Goal: Information Seeking & Learning: Learn about a topic

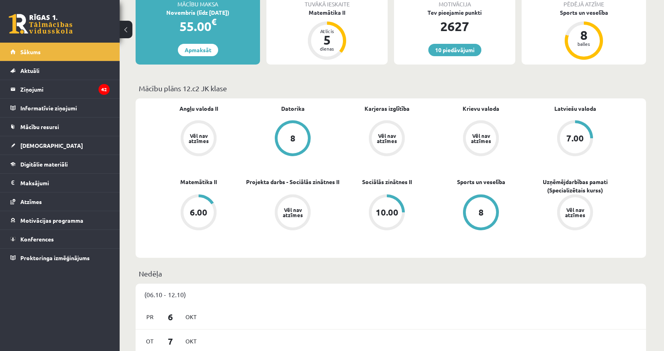
scroll to position [279, 0]
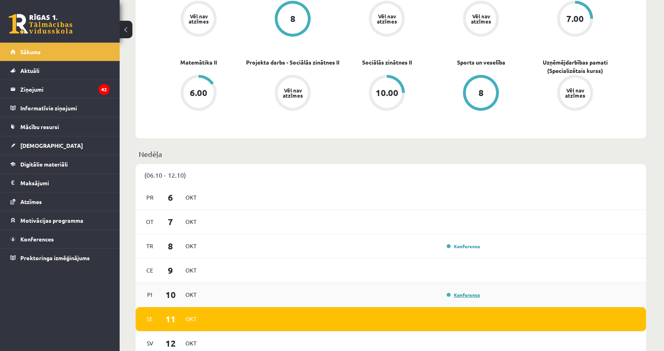
click at [465, 296] on link "Konference" at bounding box center [462, 295] width 33 height 6
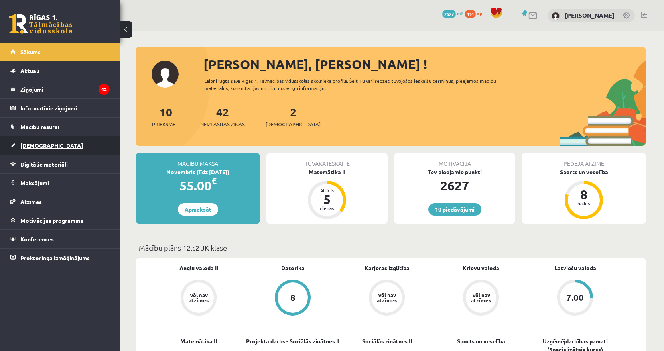
click at [47, 146] on link "[DEMOGRAPHIC_DATA]" at bounding box center [59, 145] width 99 height 18
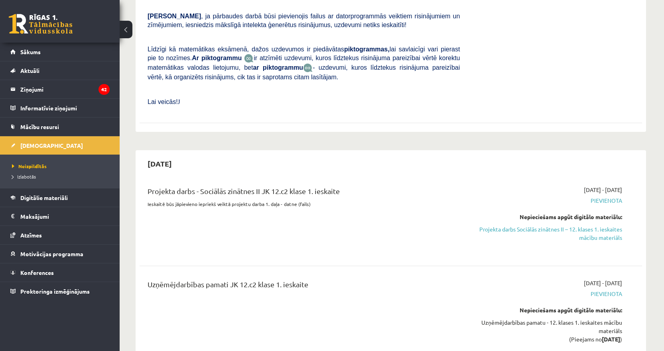
scroll to position [598, 0]
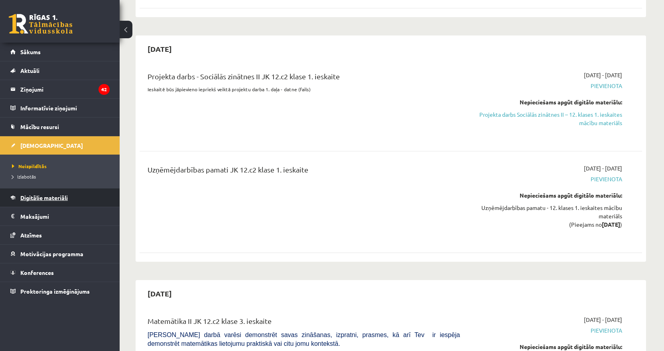
click at [57, 198] on span "Digitālie materiāli" at bounding box center [43, 197] width 47 height 7
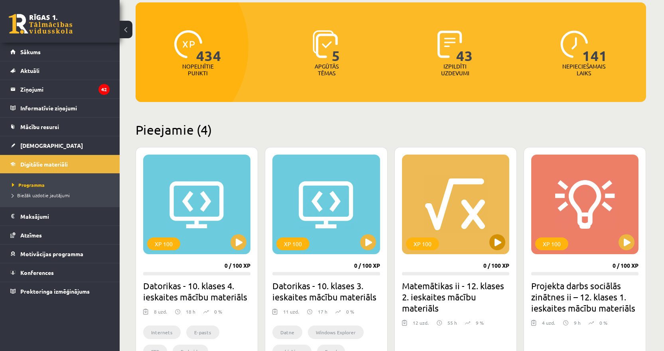
scroll to position [66, 0]
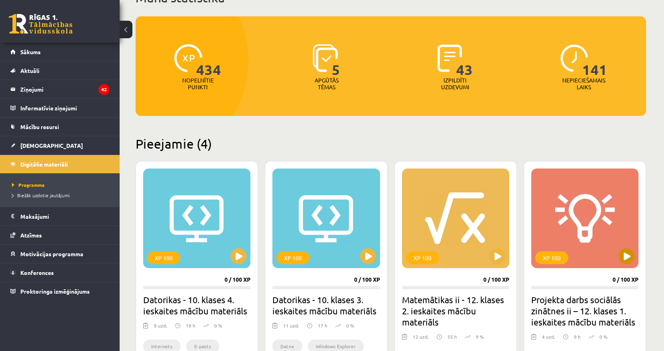
click at [577, 212] on div "XP 100" at bounding box center [584, 219] width 107 height 100
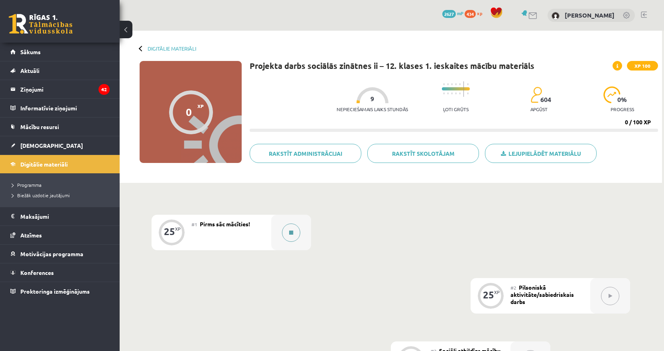
click at [288, 232] on button at bounding box center [291, 233] width 18 height 18
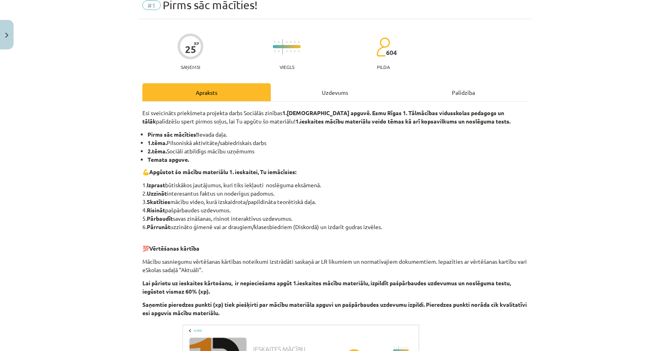
scroll to position [185, 0]
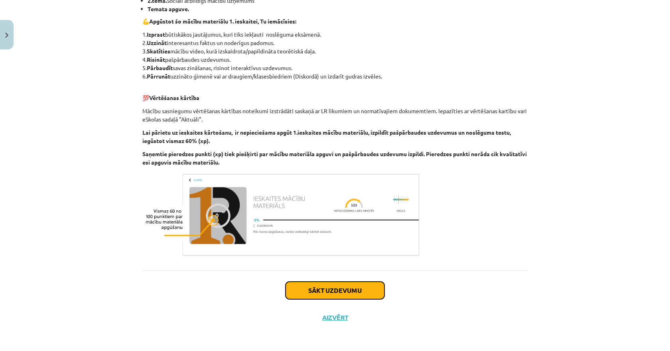
click at [348, 291] on button "Sākt uzdevumu" at bounding box center [334, 291] width 99 height 18
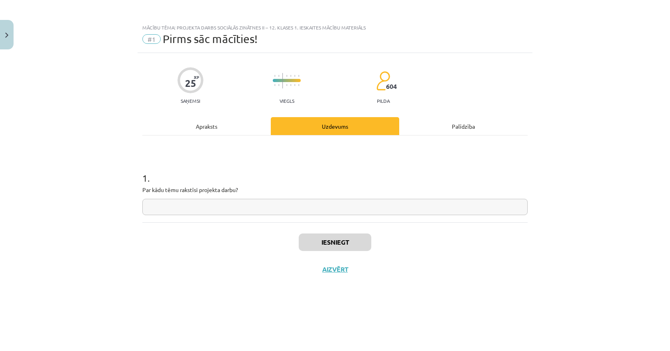
click at [325, 207] on input "text" at bounding box center [334, 207] width 385 height 16
click at [234, 128] on div "Apraksts" at bounding box center [206, 126] width 128 height 18
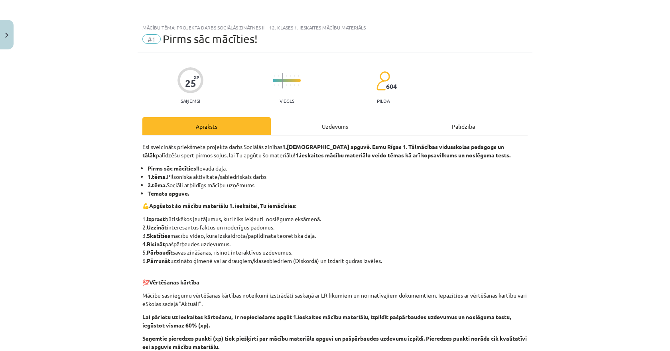
click at [471, 196] on li "Temata apguve." at bounding box center [337, 193] width 380 height 8
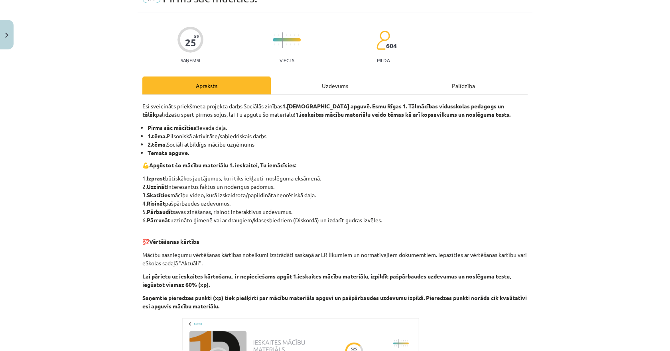
scroll to position [40, 0]
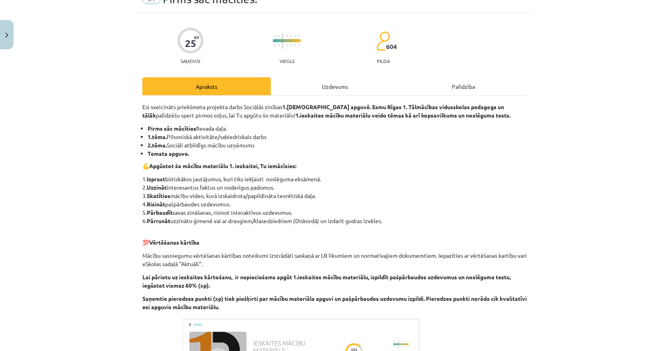
click at [298, 87] on div "Uzdevums" at bounding box center [335, 86] width 128 height 18
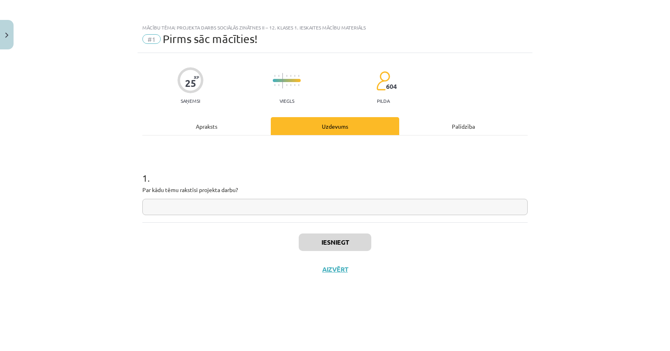
scroll to position [0, 0]
click at [281, 207] on input "text" at bounding box center [334, 207] width 385 height 16
type input "**********"
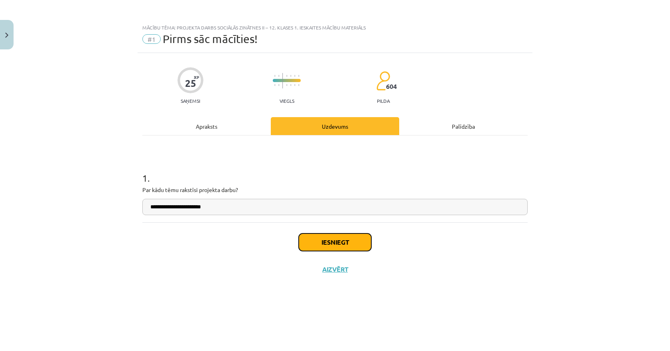
click at [357, 242] on button "Iesniegt" at bounding box center [335, 243] width 73 height 18
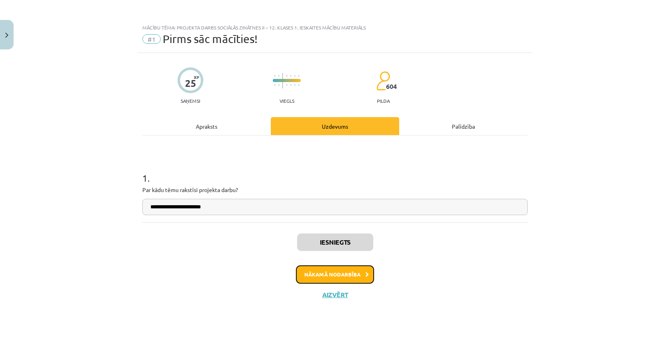
click at [335, 279] on button "Nākamā nodarbība" at bounding box center [335, 274] width 78 height 18
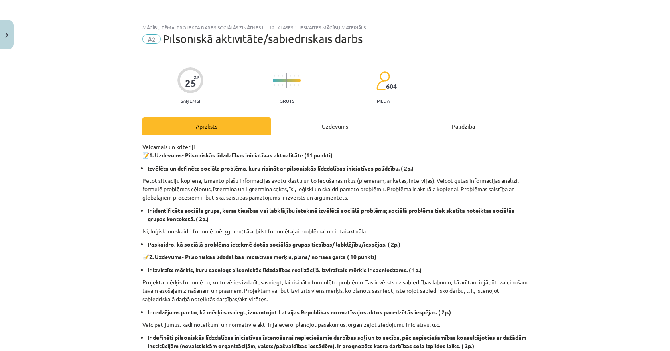
click at [306, 118] on div "Uzdevums" at bounding box center [335, 126] width 128 height 18
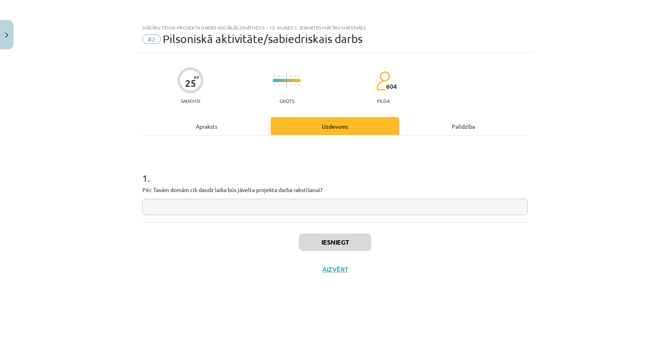
click at [255, 124] on div "Apraksts" at bounding box center [206, 126] width 128 height 18
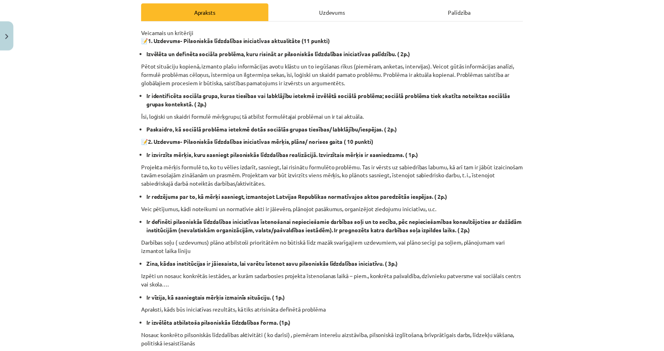
scroll to position [120, 0]
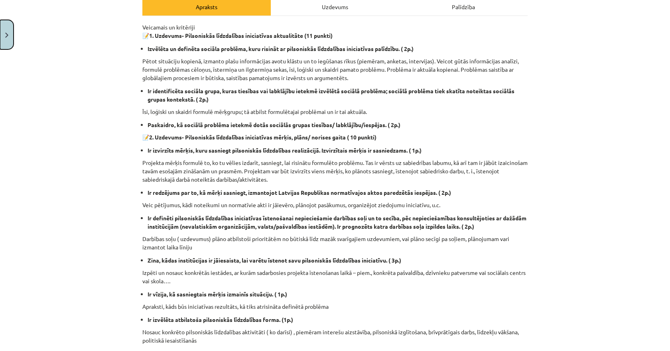
click at [0, 35] on button "Close" at bounding box center [7, 34] width 14 height 29
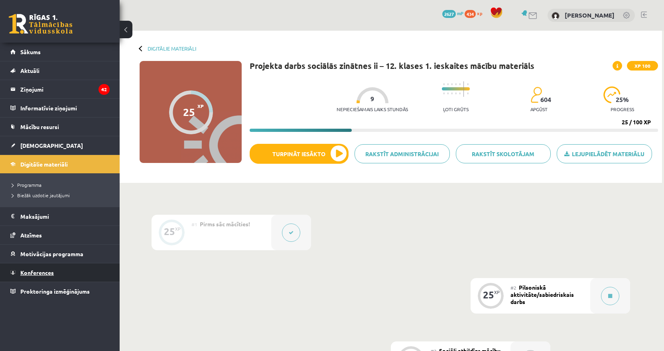
click at [39, 271] on span "Konferences" at bounding box center [36, 272] width 33 height 7
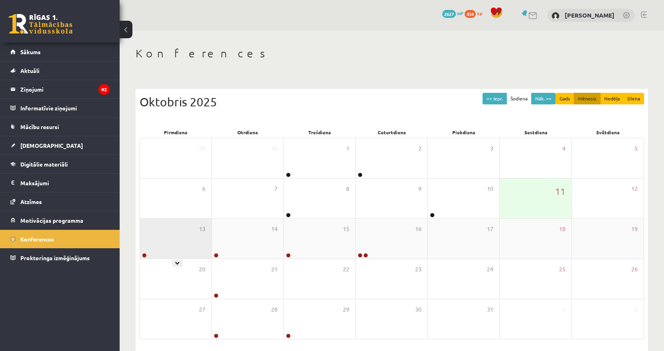
click at [198, 229] on div "13" at bounding box center [175, 239] width 71 height 40
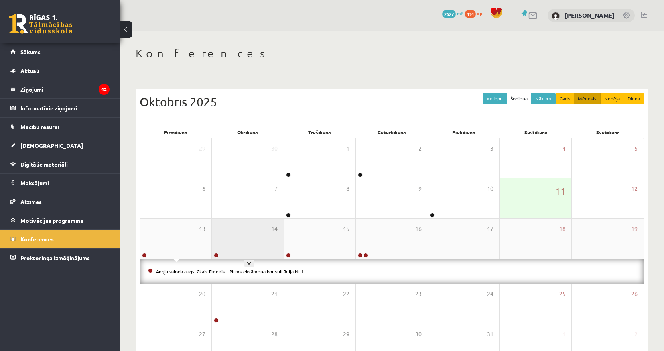
click at [257, 232] on div "14" at bounding box center [247, 239] width 71 height 40
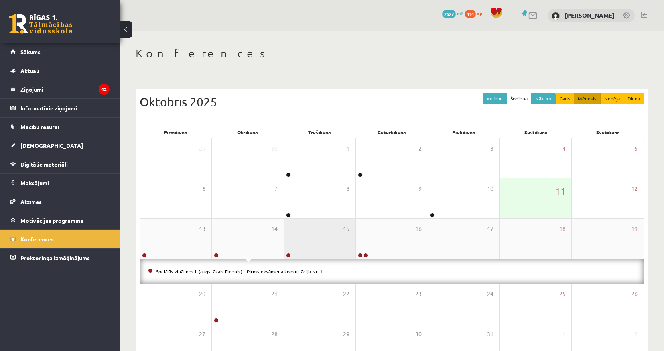
click at [334, 242] on div "15" at bounding box center [319, 239] width 71 height 40
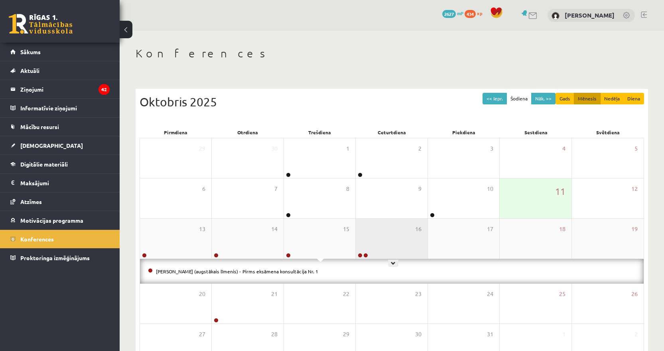
click at [393, 238] on div "16" at bounding box center [391, 239] width 71 height 40
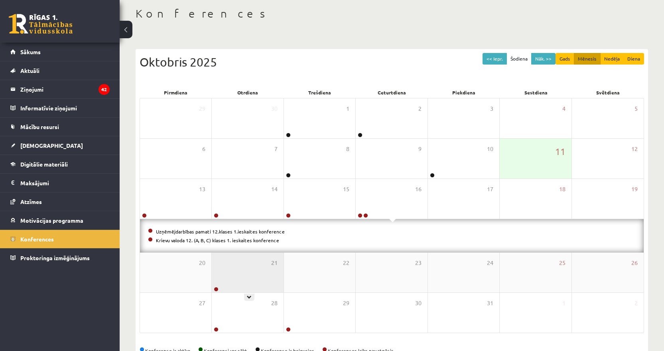
click at [232, 265] on div "21" at bounding box center [247, 273] width 71 height 40
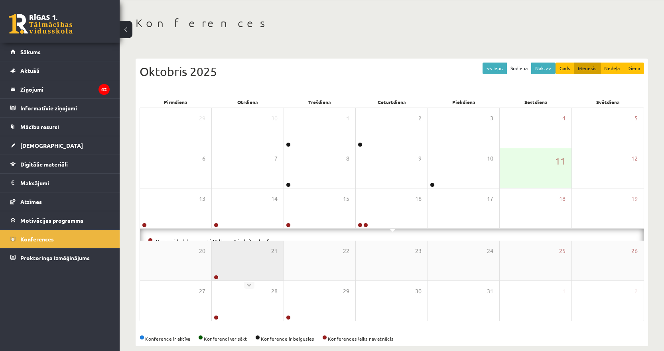
scroll to position [40, 0]
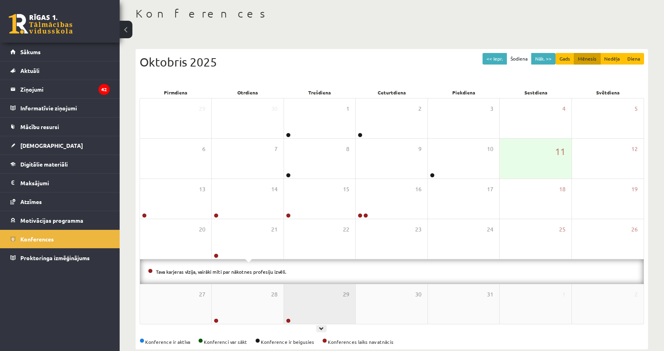
click at [295, 300] on div "29" at bounding box center [319, 304] width 71 height 40
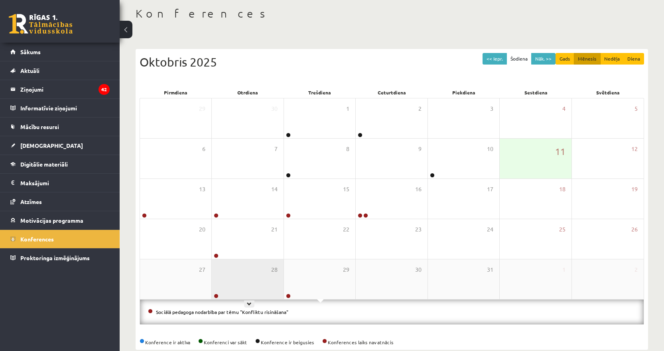
click at [261, 290] on div "28" at bounding box center [247, 279] width 71 height 40
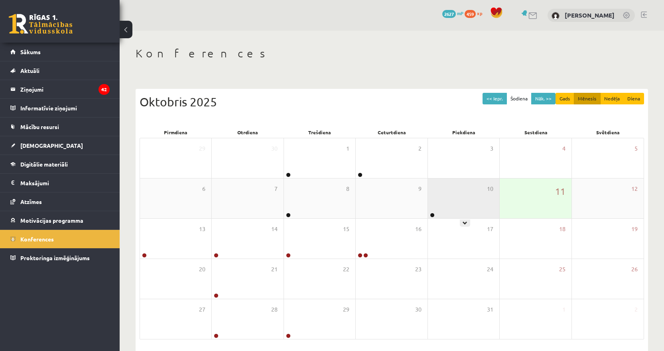
click at [468, 200] on div "10" at bounding box center [463, 199] width 71 height 40
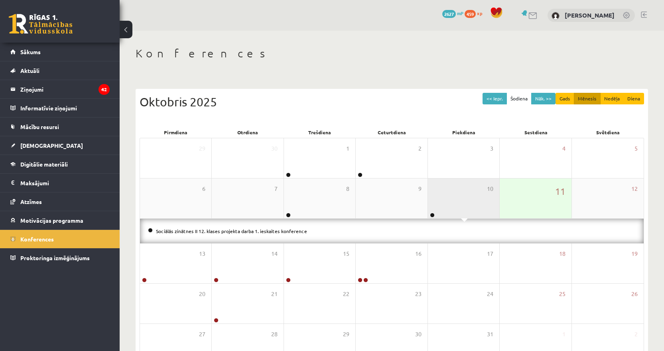
click at [454, 210] on div "10" at bounding box center [463, 199] width 71 height 40
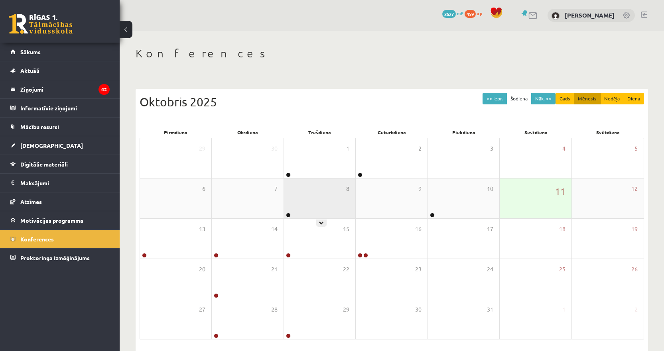
click at [329, 199] on div "8" at bounding box center [319, 199] width 71 height 40
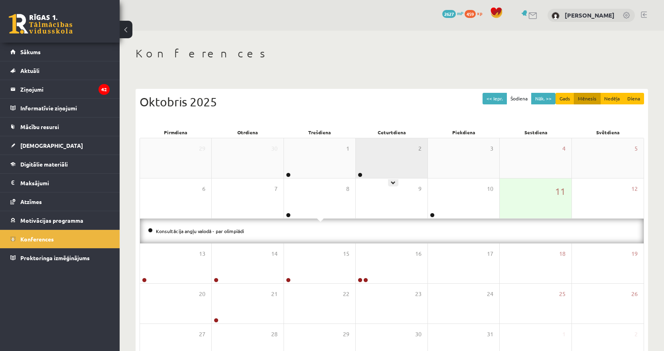
click at [374, 149] on div "2" at bounding box center [391, 158] width 71 height 40
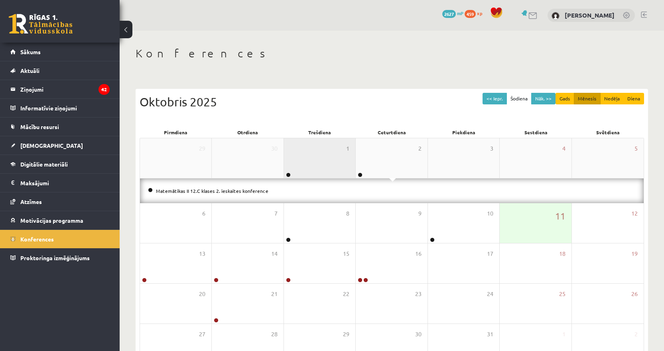
click at [317, 157] on div "1" at bounding box center [319, 158] width 71 height 40
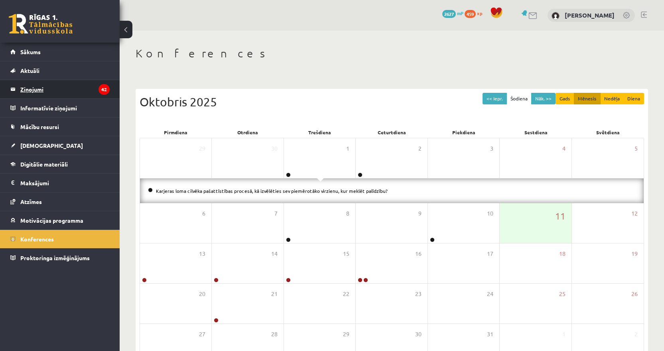
click at [64, 87] on legend "Ziņojumi 42" at bounding box center [64, 89] width 89 height 18
